Goal: Task Accomplishment & Management: Complete application form

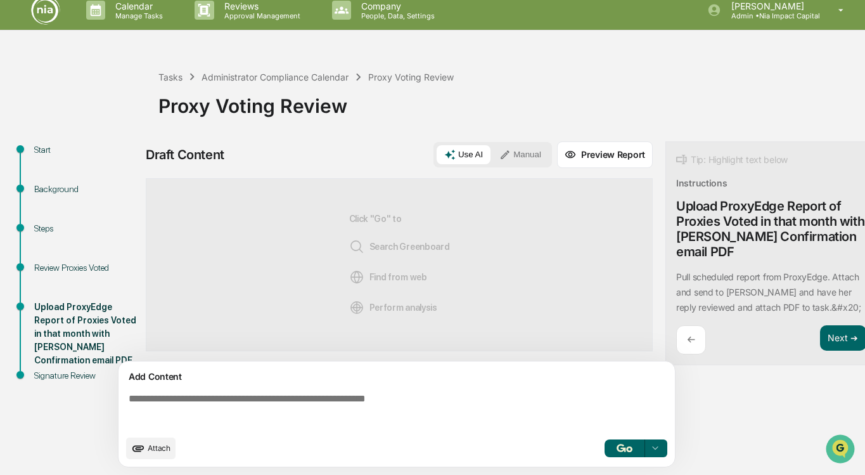
click at [505, 157] on icon at bounding box center [505, 154] width 11 height 11
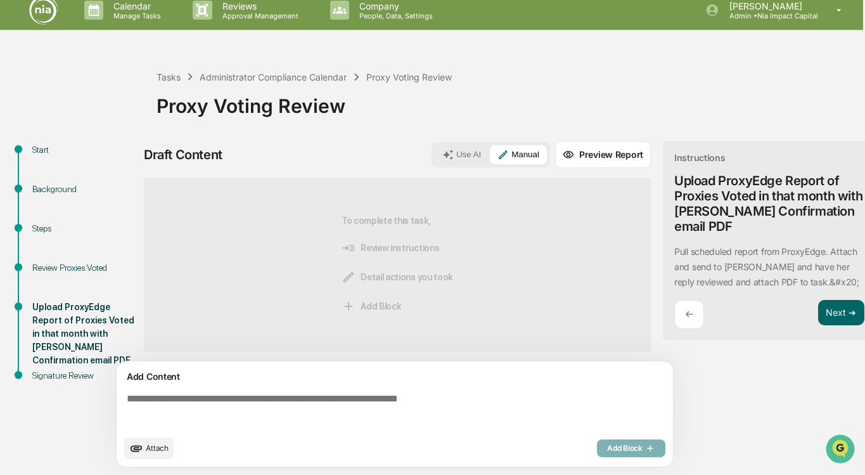
scroll to position [10, 12]
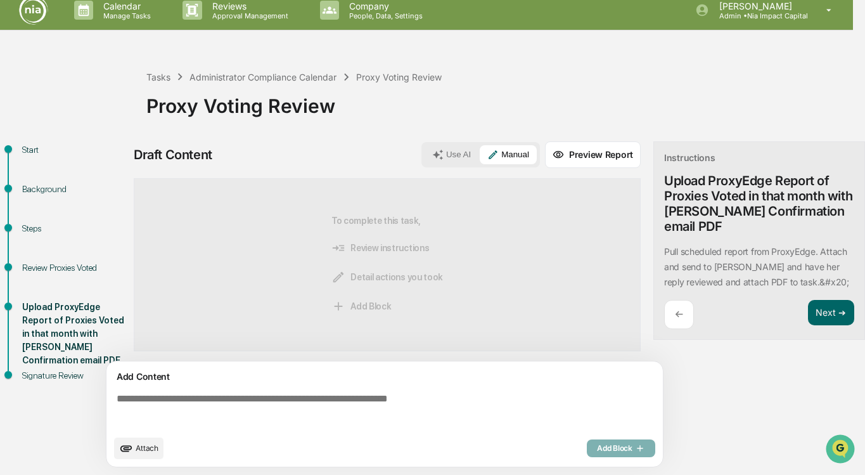
click at [211, 401] on textarea at bounding box center [388, 411] width 552 height 46
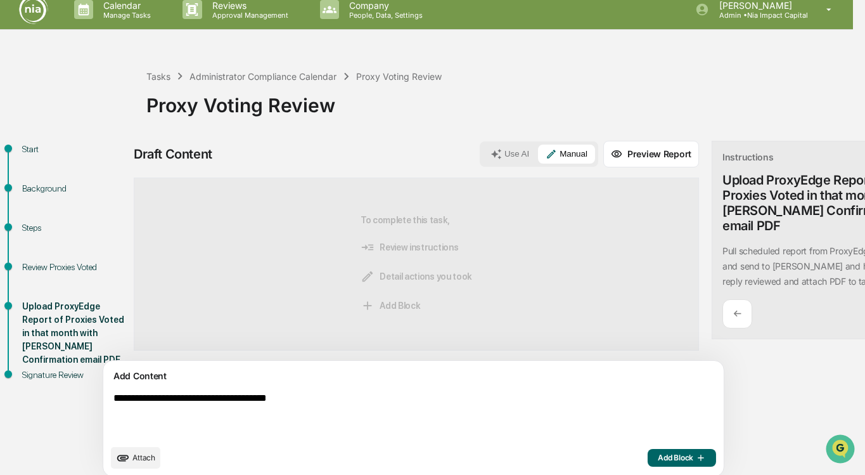
type textarea "**********"
click at [138, 456] on span "Attach" at bounding box center [144, 458] width 23 height 10
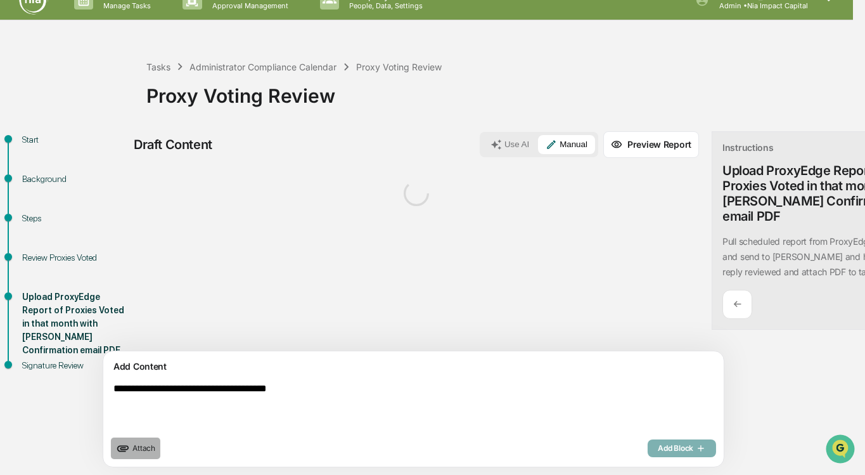
click at [143, 446] on span "Attach" at bounding box center [144, 448] width 23 height 10
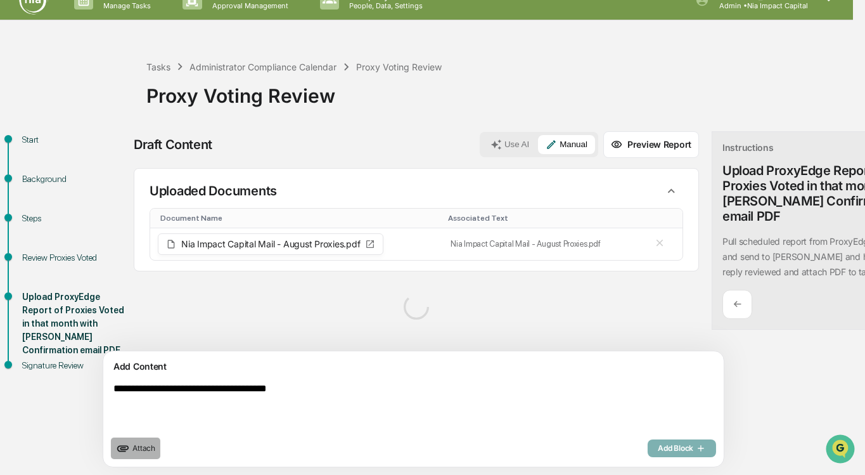
click at [146, 452] on span "Attach" at bounding box center [144, 448] width 23 height 10
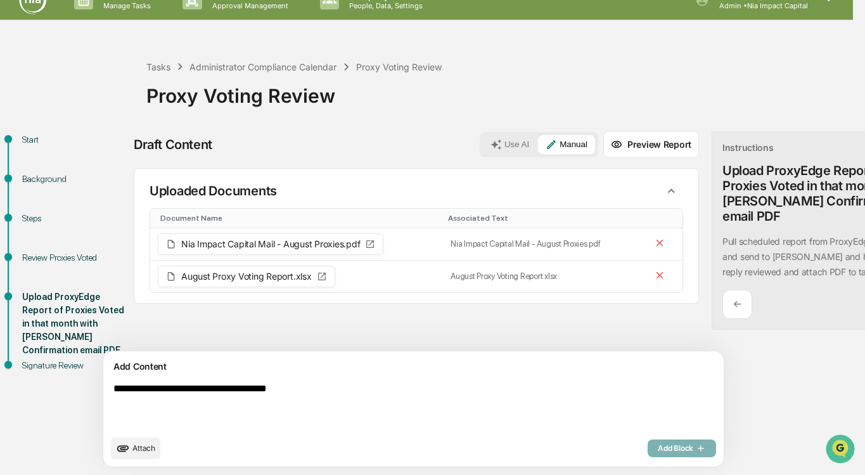
click at [136, 452] on span "Attach" at bounding box center [144, 448] width 23 height 10
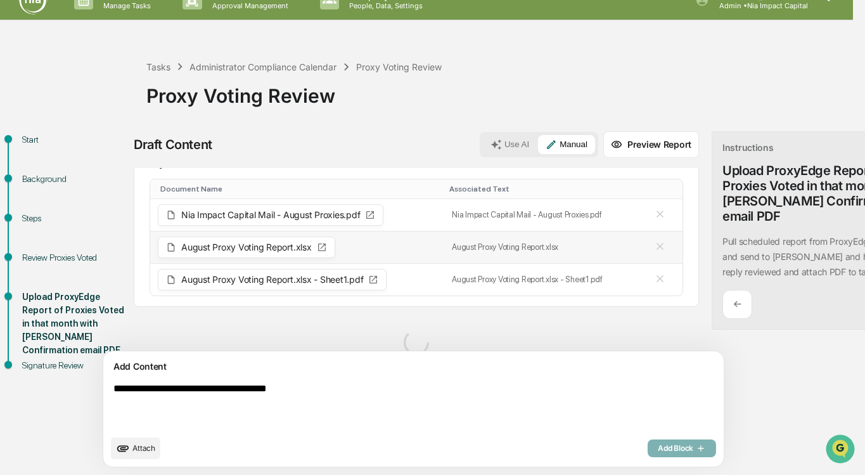
scroll to position [56, 0]
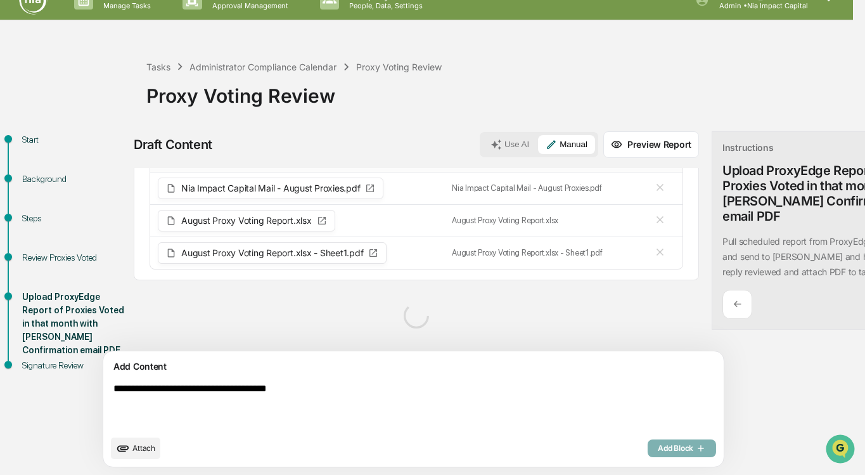
click at [440, 309] on div at bounding box center [417, 315] width 566 height 51
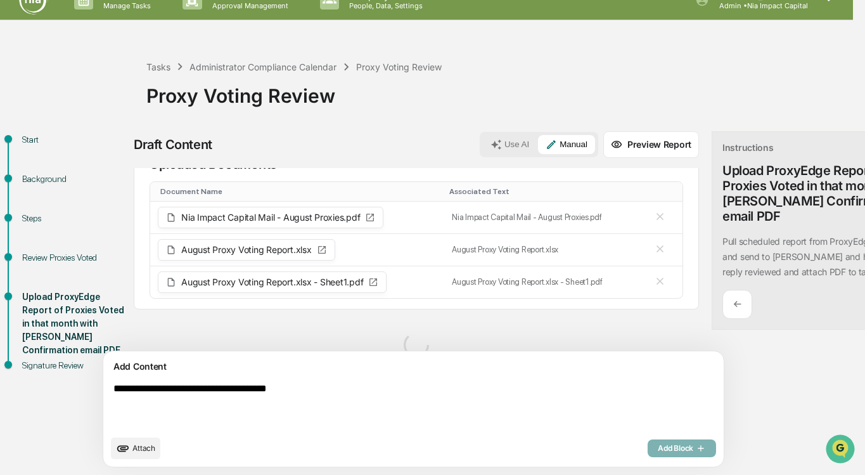
scroll to position [0, 0]
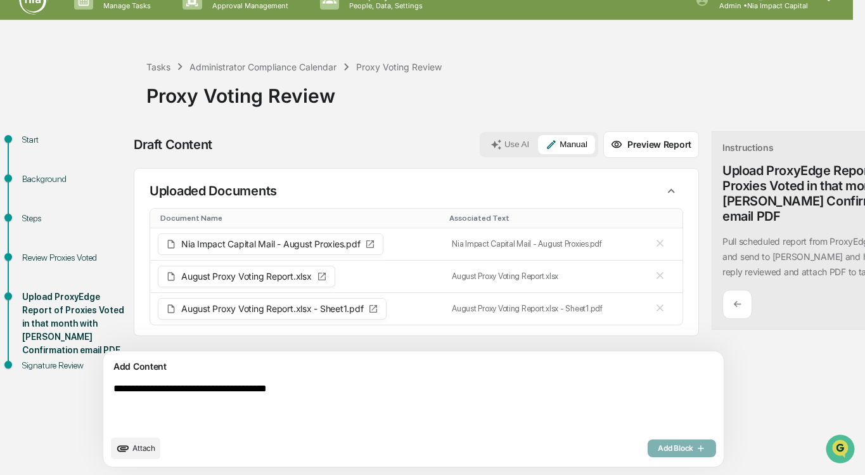
click at [604, 137] on button "Preview Report" at bounding box center [652, 144] width 96 height 27
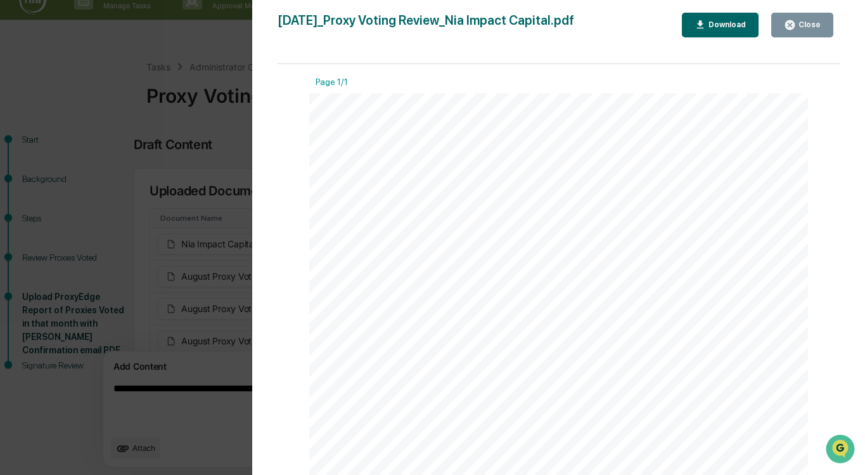
click at [828, 27] on button "Close" at bounding box center [803, 25] width 62 height 25
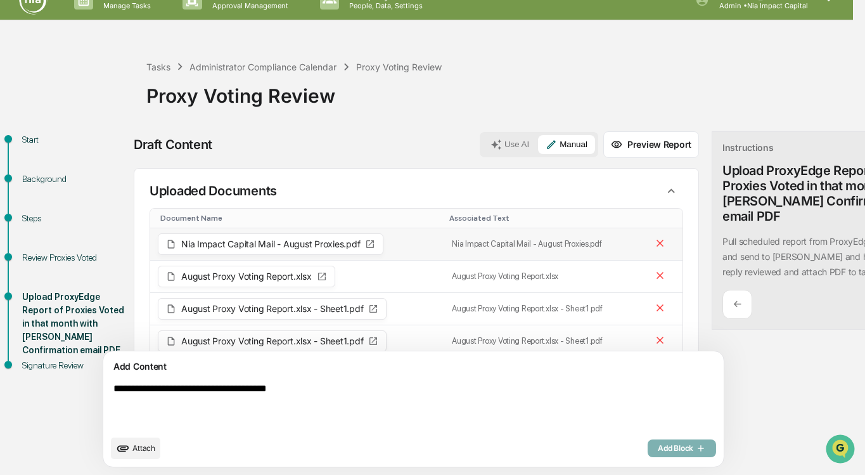
scroll to position [27, 0]
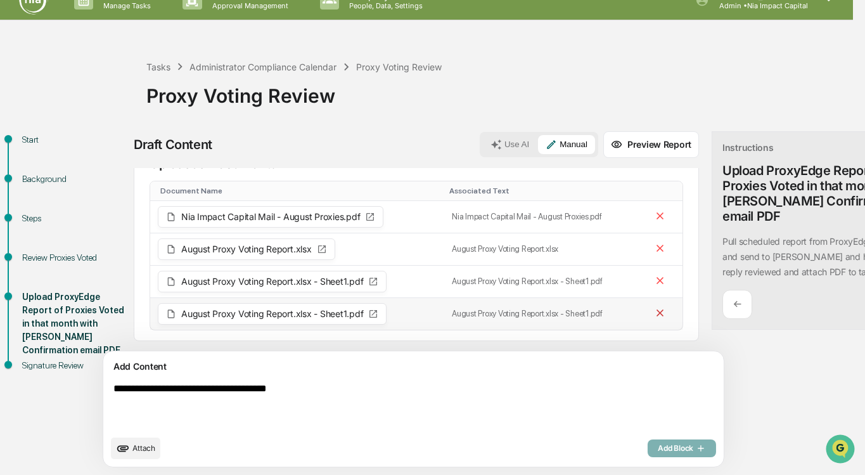
click at [654, 313] on icon at bounding box center [660, 313] width 12 height 12
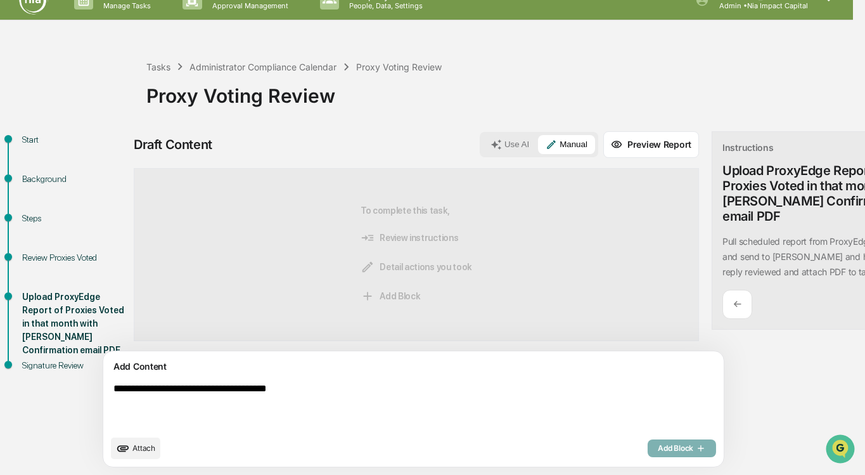
click at [199, 409] on textarea "**********" at bounding box center [384, 406] width 552 height 56
click at [138, 454] on button "Attach" at bounding box center [135, 448] width 49 height 22
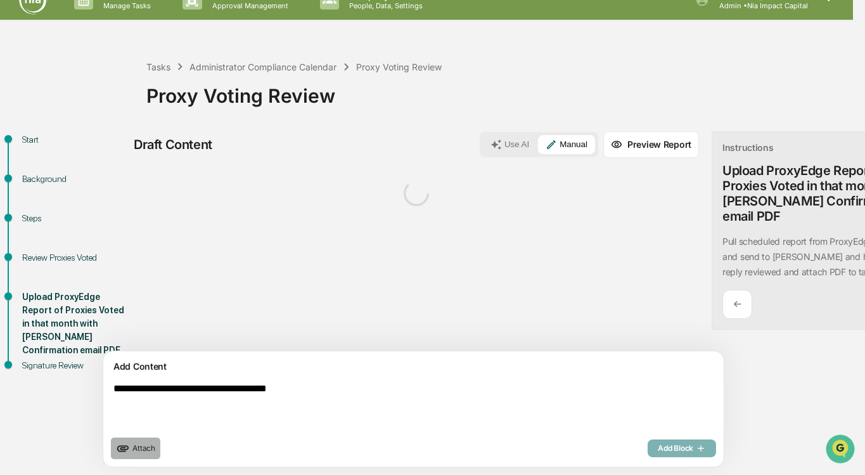
click at [143, 448] on span "Attach" at bounding box center [144, 448] width 23 height 10
click at [146, 447] on span "Attach" at bounding box center [144, 448] width 23 height 10
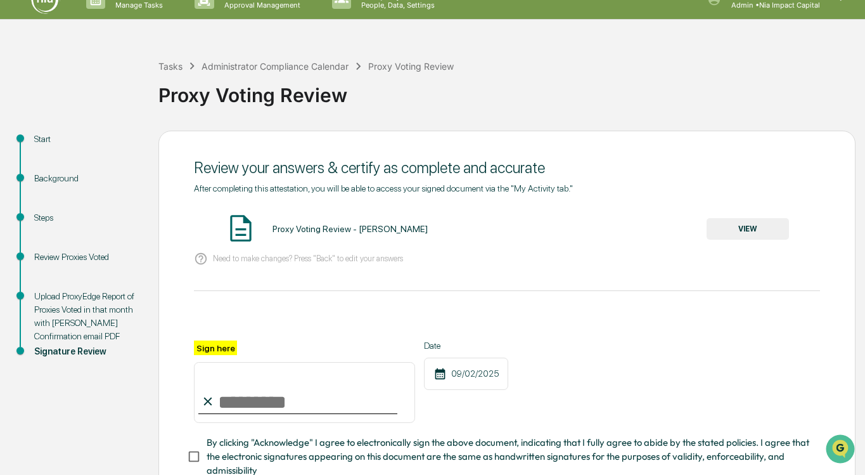
click at [299, 397] on input "Sign here" at bounding box center [304, 392] width 221 height 61
type input "**********"
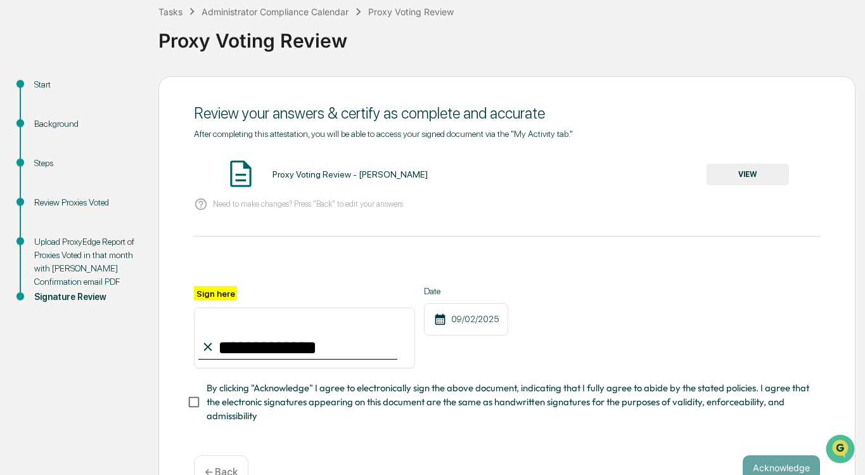
scroll to position [109, 0]
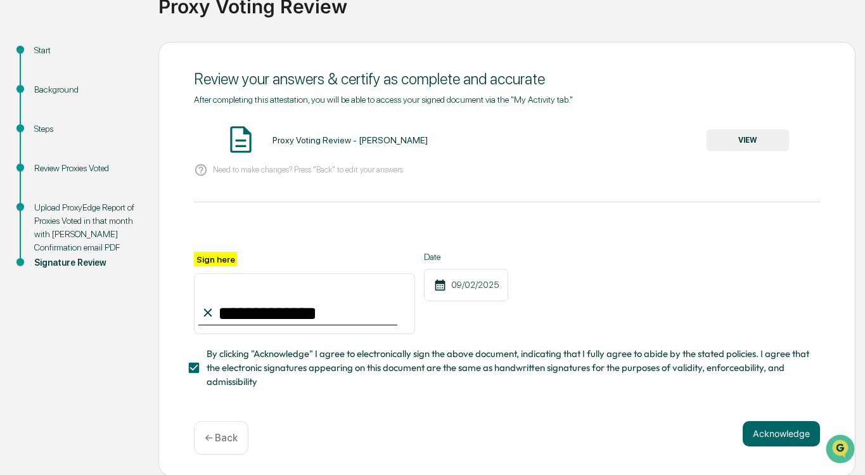
click at [775, 143] on button "VIEW" at bounding box center [748, 140] width 82 height 22
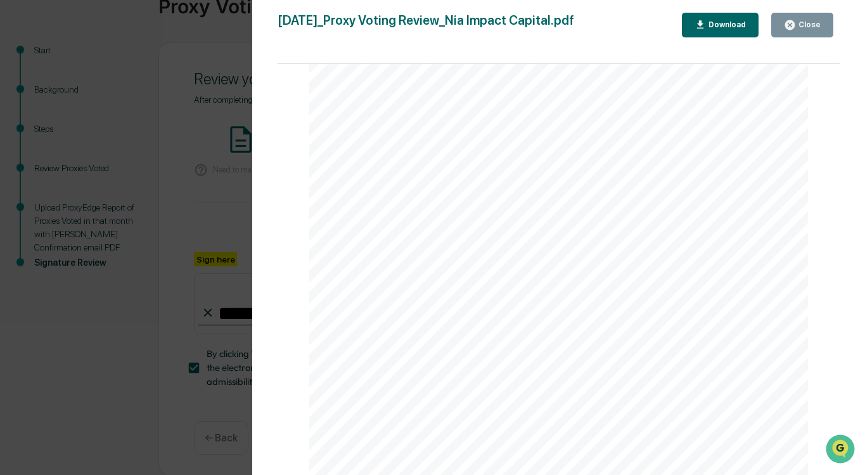
scroll to position [0, 0]
click at [811, 23] on div "Close" at bounding box center [808, 24] width 25 height 9
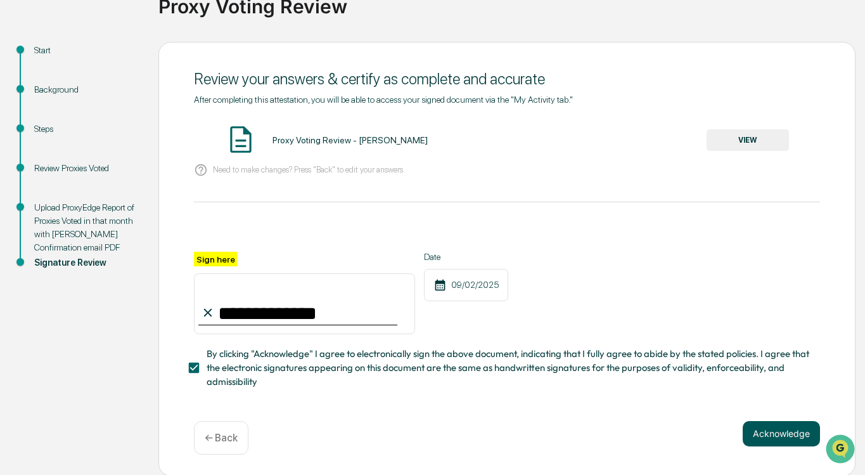
click at [784, 437] on button "Acknowledge" at bounding box center [781, 433] width 77 height 25
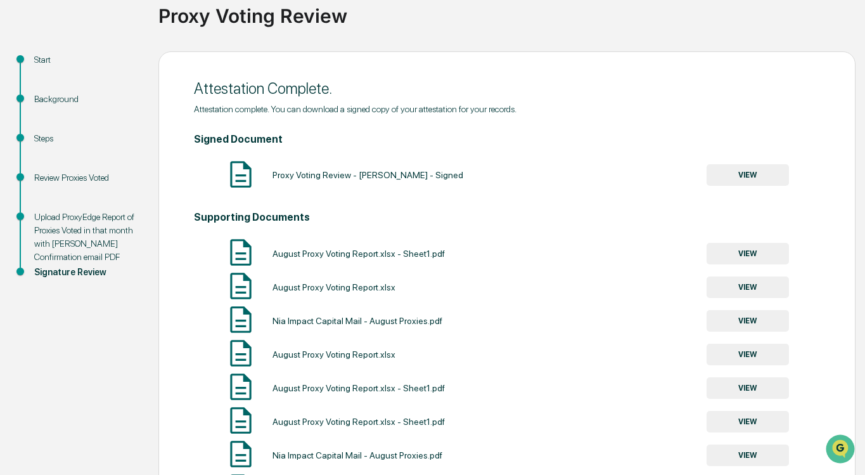
scroll to position [262, 0]
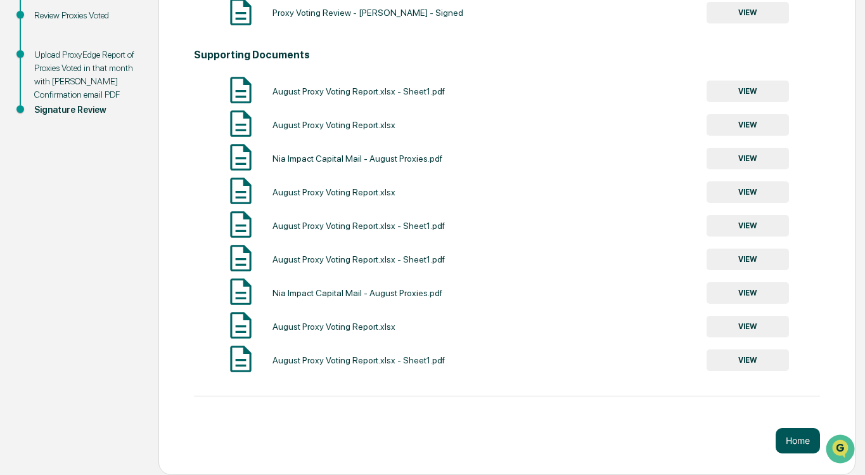
click at [786, 444] on button "Home" at bounding box center [798, 440] width 44 height 25
